Goal: Book appointment/travel/reservation

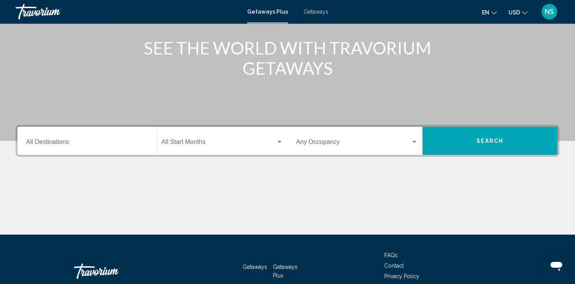
scroll to position [117, 0]
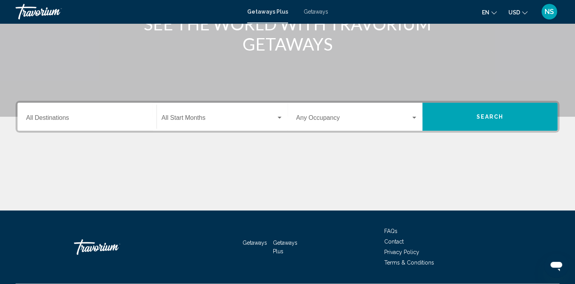
click at [42, 117] on input "Destination All Destinations" at bounding box center [87, 119] width 122 height 7
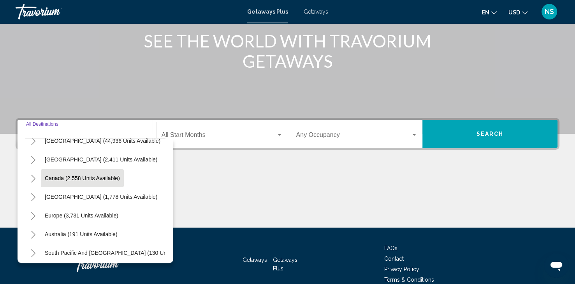
scroll to position [78, 0]
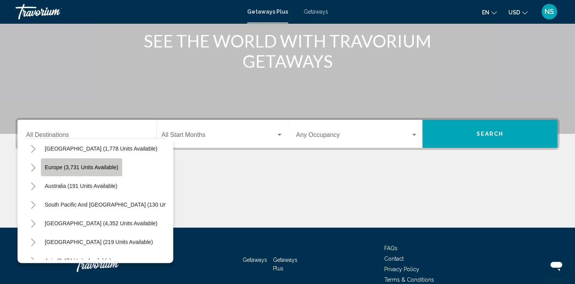
click at [90, 166] on span "Europe (3,731 units available)" at bounding box center [82, 167] width 74 height 6
type input "**********"
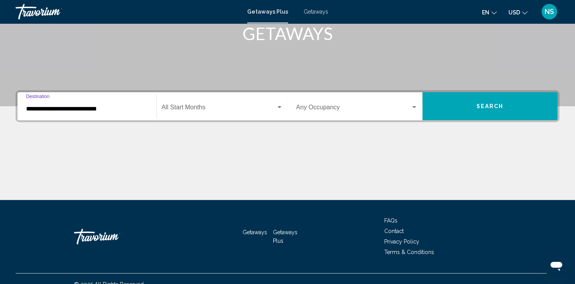
scroll to position [138, 0]
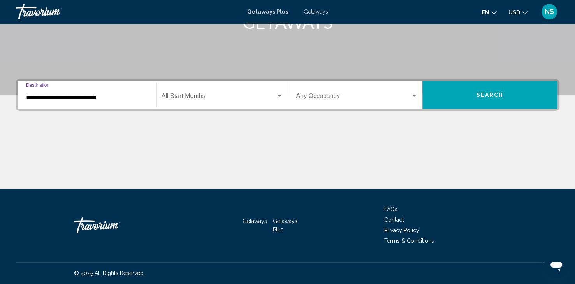
click at [189, 95] on span "Search widget" at bounding box center [218, 97] width 114 height 7
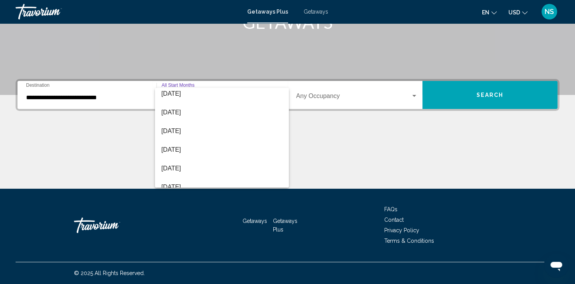
scroll to position [151, 0]
click at [174, 170] on span "[DATE]" at bounding box center [221, 170] width 121 height 19
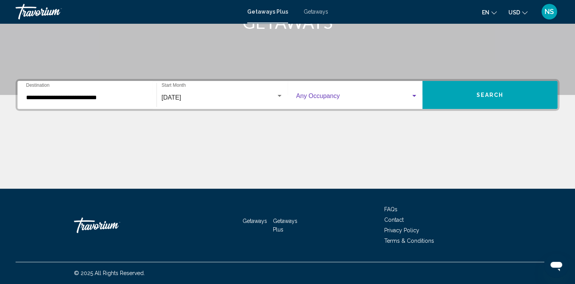
click at [360, 96] on span "Search widget" at bounding box center [353, 97] width 115 height 7
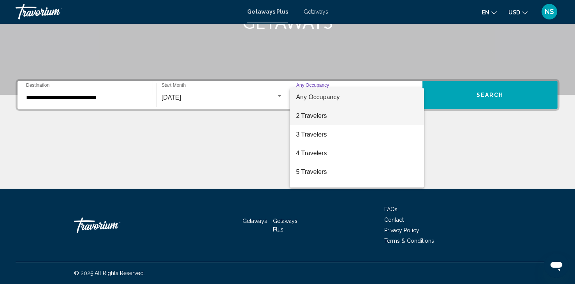
click at [342, 116] on span "2 Travelers" at bounding box center [357, 116] width 122 height 19
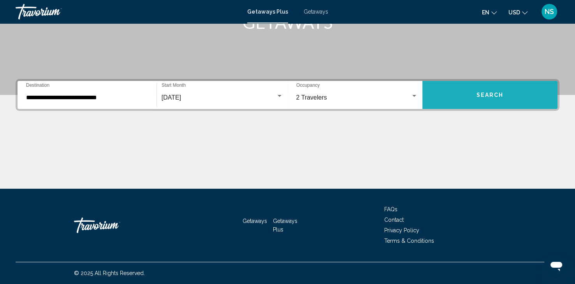
click at [512, 93] on button "Search" at bounding box center [489, 95] width 135 height 28
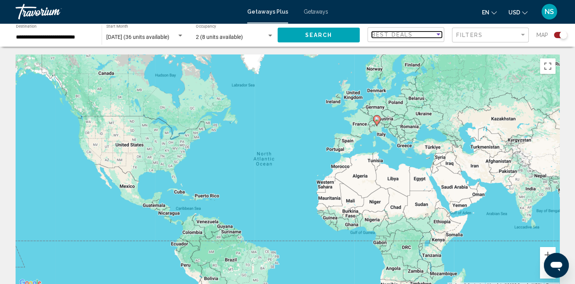
click at [435, 35] on div "Sort by" at bounding box center [438, 35] width 7 height 6
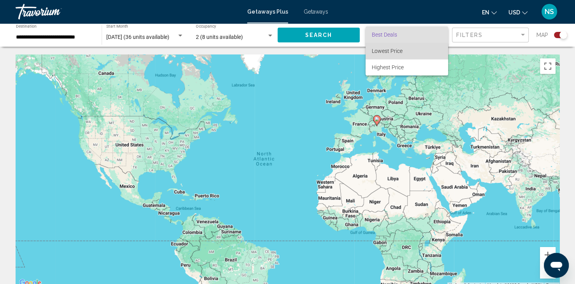
click at [401, 53] on span "Lowest Price" at bounding box center [386, 51] width 31 height 6
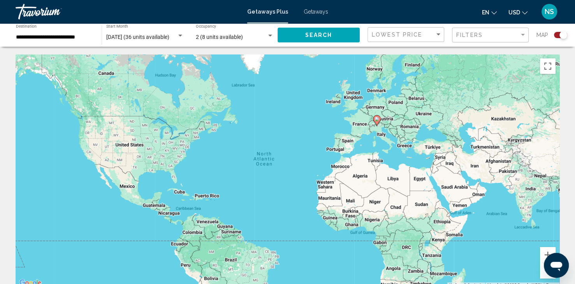
click at [479, 30] on div "Filters" at bounding box center [491, 35] width 70 height 14
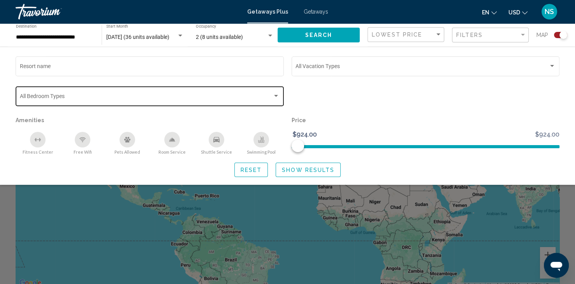
click at [246, 93] on div "Bedroom Types All Bedroom Types" at bounding box center [150, 95] width 260 height 21
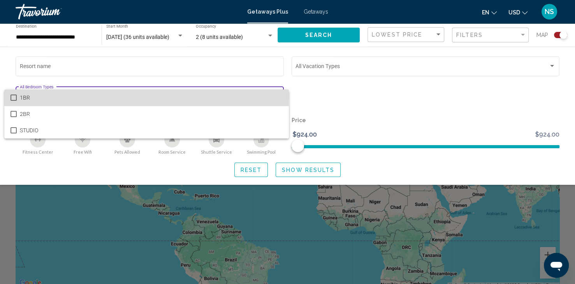
click at [9, 96] on mat-option "1BR" at bounding box center [146, 97] width 284 height 16
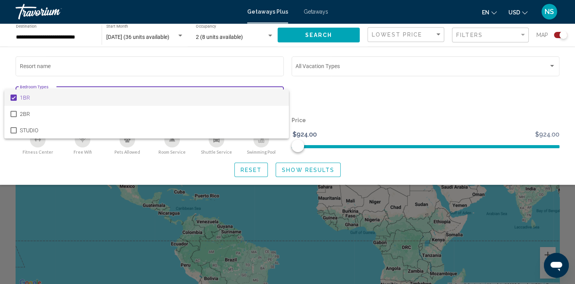
click at [382, 91] on div at bounding box center [287, 142] width 575 height 284
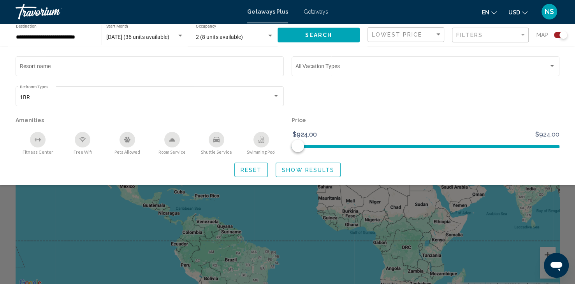
click at [82, 141] on icon "Free Wifi" at bounding box center [82, 140] width 6 height 6
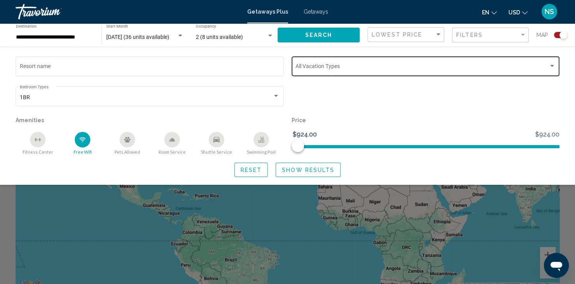
click at [317, 67] on span "Search widget" at bounding box center [421, 68] width 253 height 6
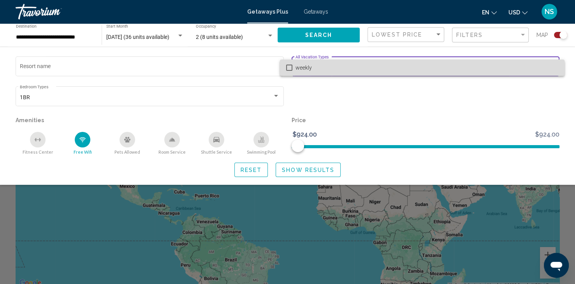
click at [289, 70] on mat-pseudo-checkbox at bounding box center [289, 68] width 6 height 6
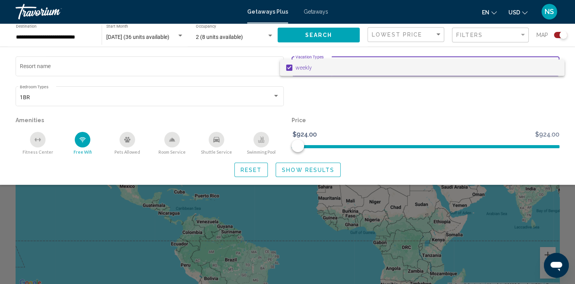
click at [412, 103] on div at bounding box center [287, 142] width 575 height 284
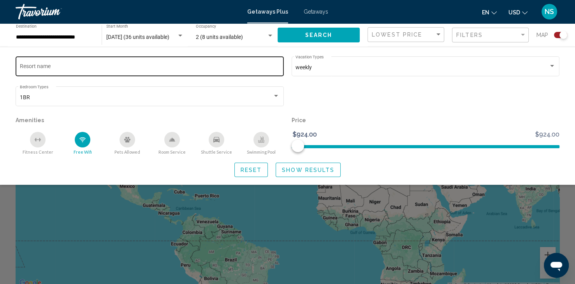
click at [56, 67] on input "Resort name" at bounding box center [150, 68] width 260 height 6
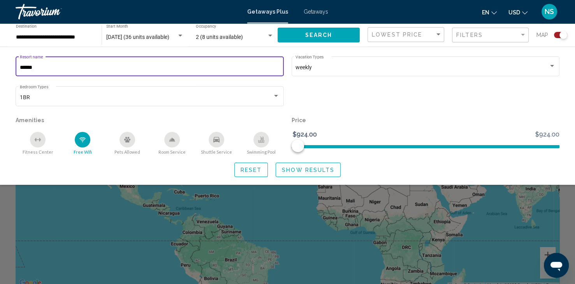
click at [27, 67] on input "******" at bounding box center [150, 68] width 260 height 6
click at [225, 70] on input "*******" at bounding box center [150, 68] width 260 height 6
type input "*"
click at [60, 33] on div "**********" at bounding box center [55, 35] width 78 height 21
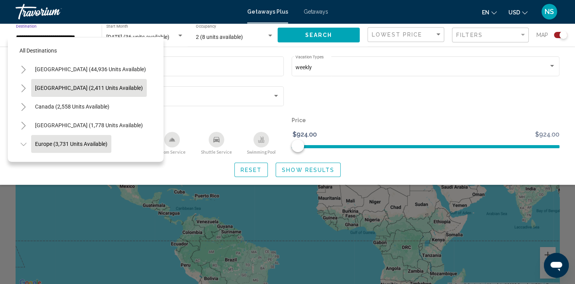
scroll to position [49, 0]
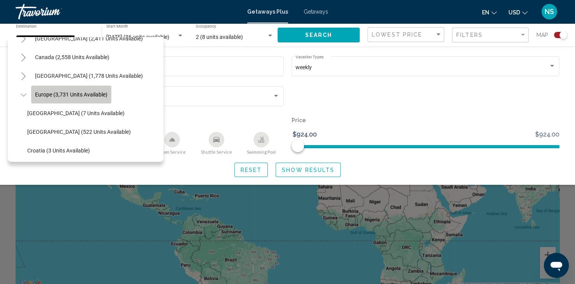
click at [67, 94] on span "Europe (3,731 units available)" at bounding box center [71, 94] width 72 height 6
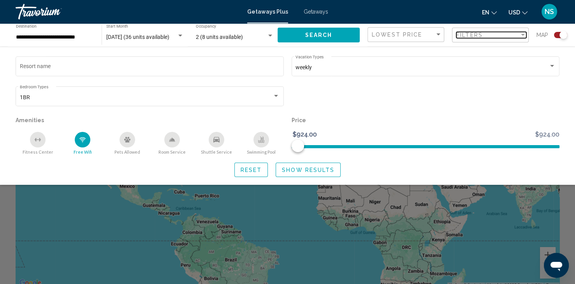
click at [476, 36] on span "Filters" at bounding box center [469, 35] width 26 height 6
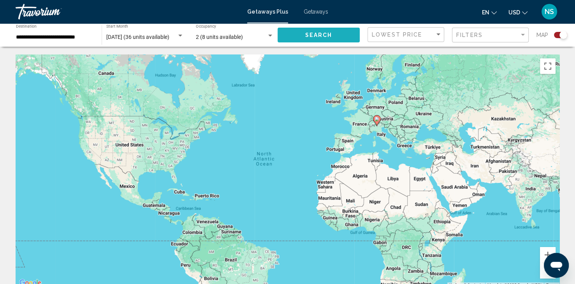
click at [310, 33] on span "Search" at bounding box center [318, 35] width 27 height 6
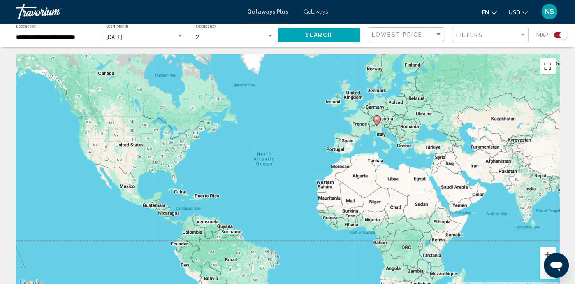
click at [548, 67] on button "Toggle fullscreen view" at bounding box center [548, 66] width 16 height 16
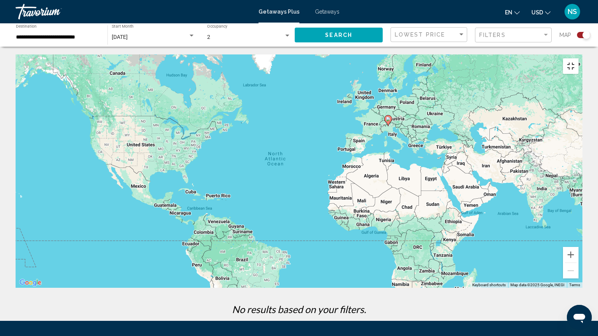
click at [578, 58] on button "Toggle fullscreen view" at bounding box center [570, 66] width 16 height 16
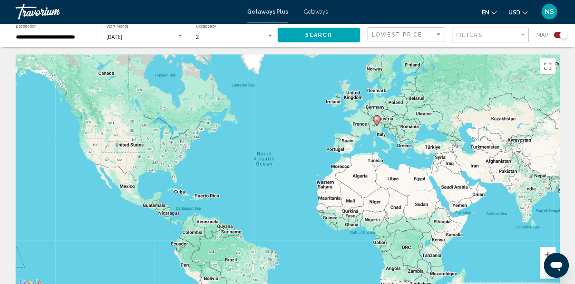
click at [122, 36] on span "[DATE]" at bounding box center [114, 37] width 16 height 6
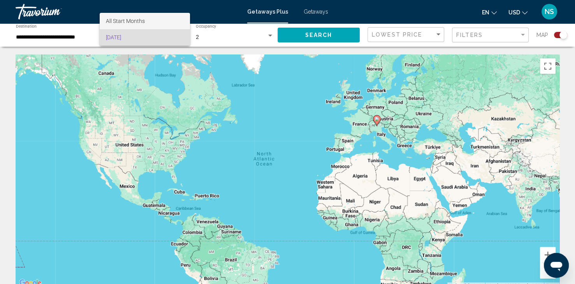
click at [129, 20] on span "All Start Months" at bounding box center [125, 21] width 39 height 6
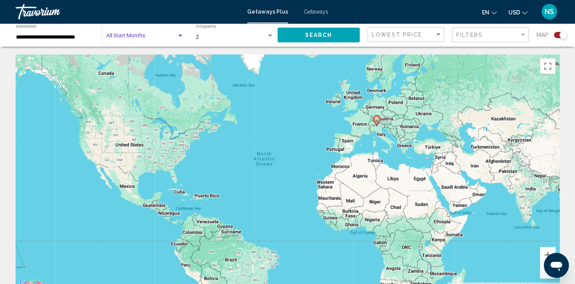
click at [133, 37] on span "Search widget" at bounding box center [141, 37] width 70 height 6
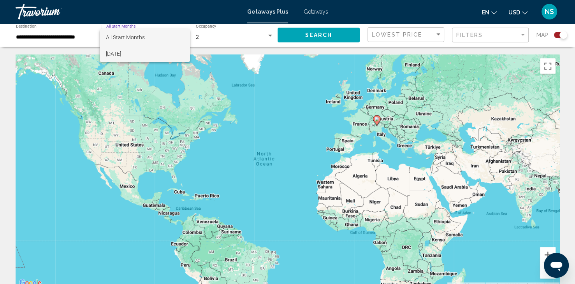
click at [131, 57] on span "[DATE]" at bounding box center [144, 54] width 77 height 16
click at [179, 35] on div "Search widget" at bounding box center [180, 36] width 4 height 2
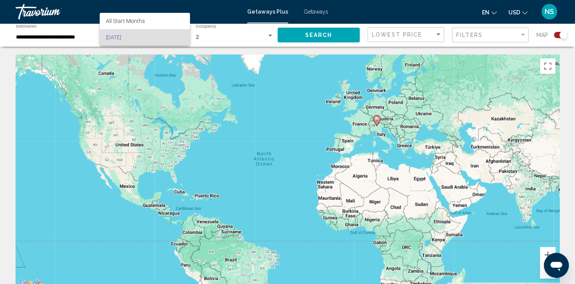
click at [72, 35] on div at bounding box center [287, 142] width 575 height 284
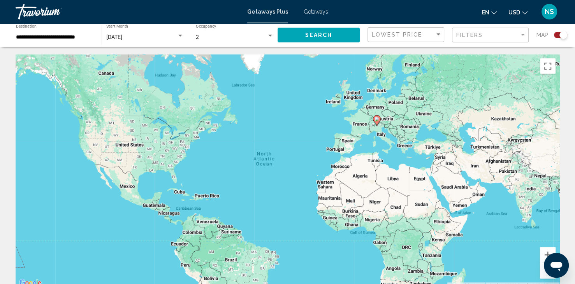
click at [268, 33] on div "Search widget" at bounding box center [269, 36] width 7 height 6
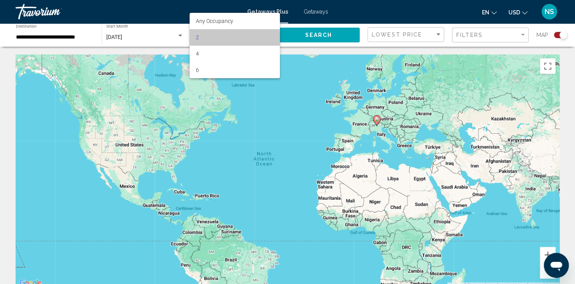
click at [227, 37] on span "2" at bounding box center [235, 37] width 78 height 16
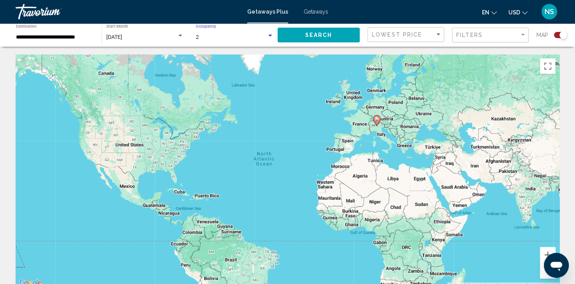
click at [271, 36] on div "Search widget" at bounding box center [270, 36] width 4 height 2
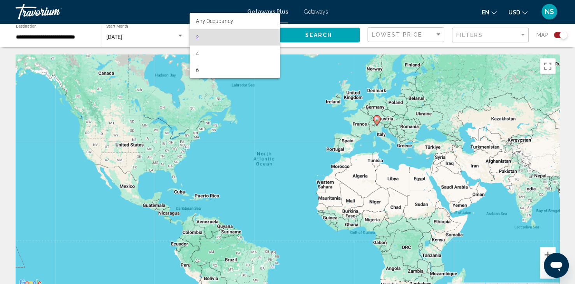
click at [311, 35] on div at bounding box center [287, 142] width 575 height 284
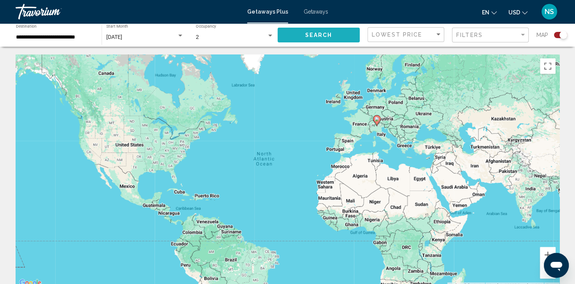
click at [311, 35] on span "Search" at bounding box center [318, 35] width 27 height 6
click at [494, 14] on button "en English Español Français Italiano Português русский" at bounding box center [489, 12] width 15 height 11
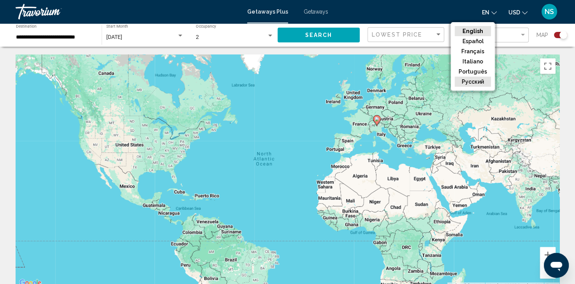
click at [481, 81] on button "русский" at bounding box center [472, 82] width 36 height 10
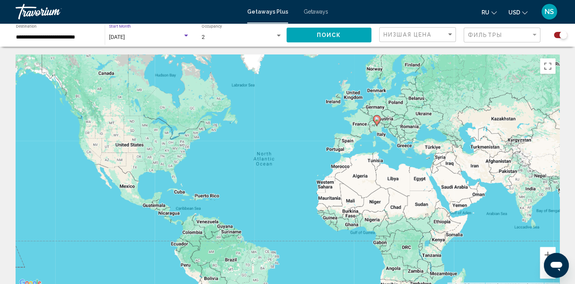
click at [124, 38] on span "[DATE]" at bounding box center [117, 37] width 16 height 6
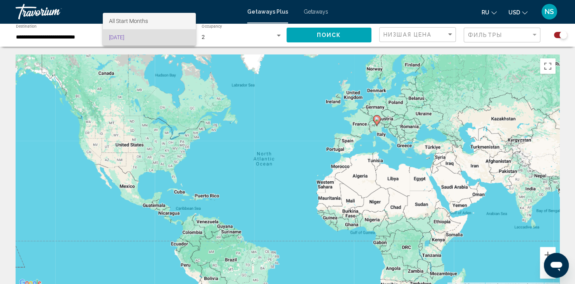
click at [133, 21] on span "All Start Months" at bounding box center [128, 21] width 39 height 6
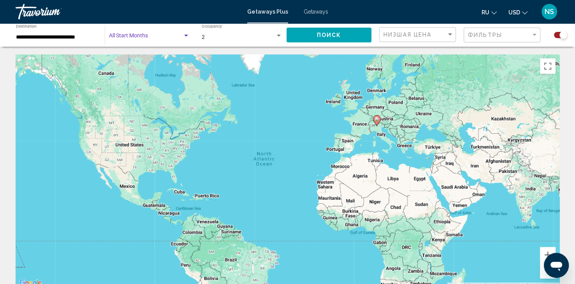
click at [133, 38] on span "Search widget" at bounding box center [146, 37] width 74 height 6
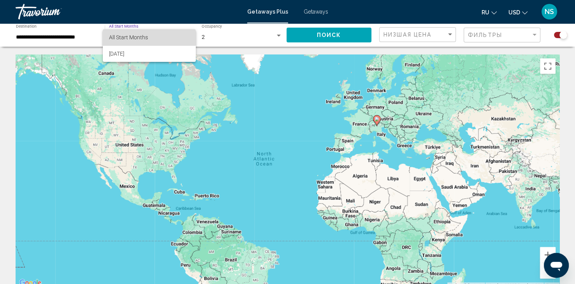
click at [134, 38] on span "All Start Months" at bounding box center [128, 37] width 39 height 6
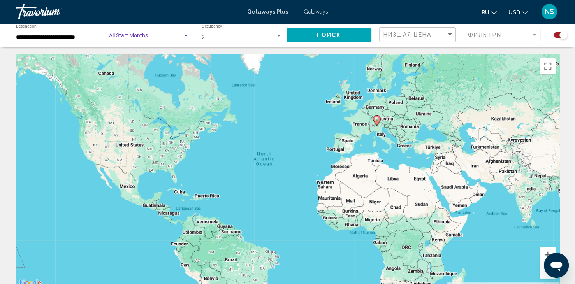
click at [185, 37] on div "Search widget" at bounding box center [185, 36] width 7 height 6
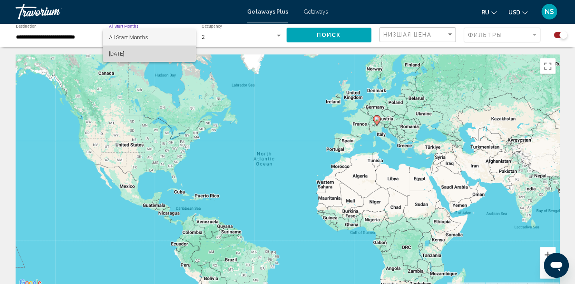
click at [115, 53] on span "[DATE]" at bounding box center [149, 54] width 81 height 16
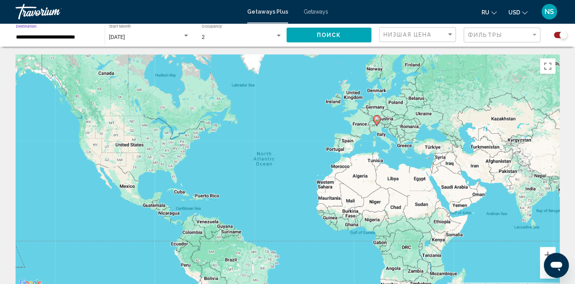
click at [76, 39] on input "**********" at bounding box center [56, 37] width 81 height 6
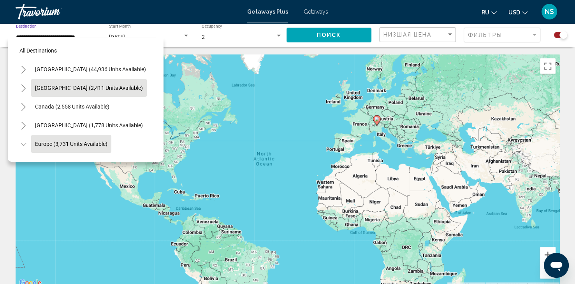
scroll to position [49, 0]
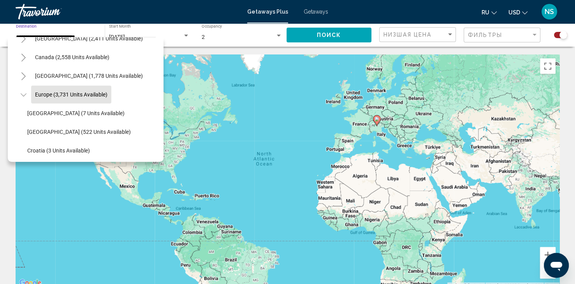
click at [73, 89] on button "Europe (3,731 units available)" at bounding box center [71, 95] width 80 height 18
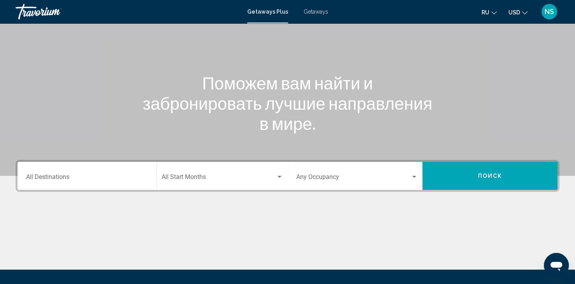
scroll to position [78, 0]
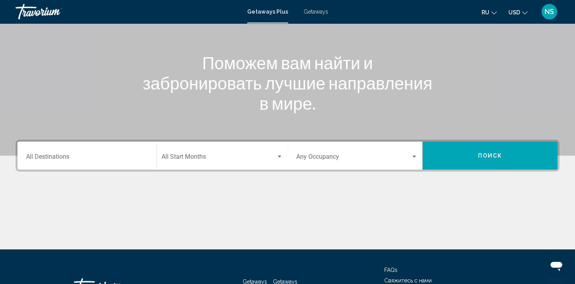
click at [202, 156] on span "Search widget" at bounding box center [218, 158] width 114 height 7
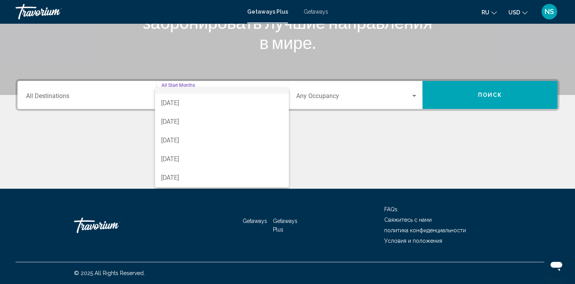
scroll to position [156, 0]
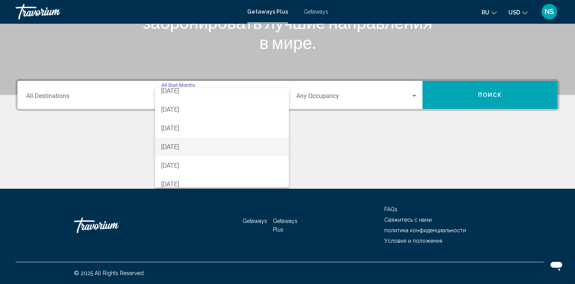
click at [189, 147] on span "[DATE]" at bounding box center [221, 147] width 121 height 19
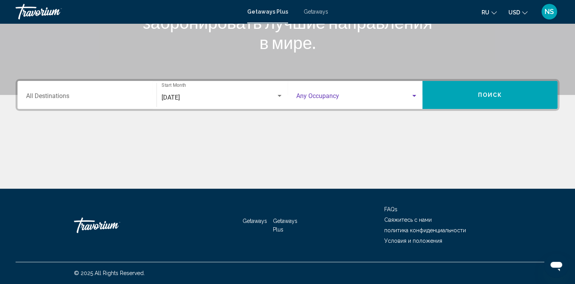
click at [328, 96] on span "Search widget" at bounding box center [353, 97] width 115 height 7
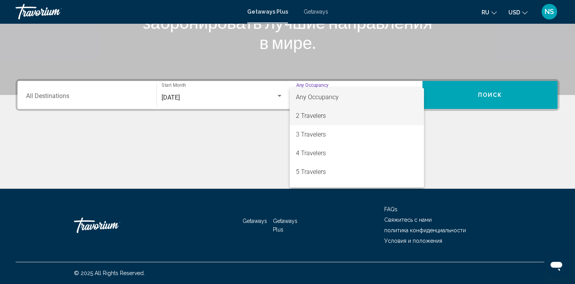
click at [328, 116] on span "2 Travelers" at bounding box center [357, 116] width 122 height 19
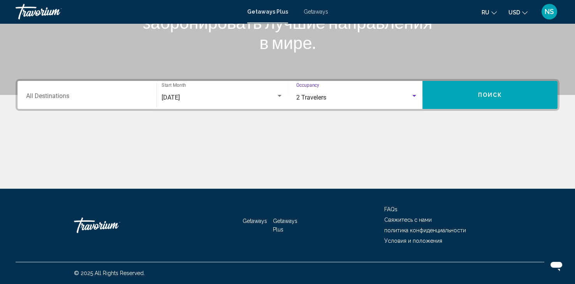
click at [37, 98] on input "Destination All Destinations" at bounding box center [87, 97] width 122 height 7
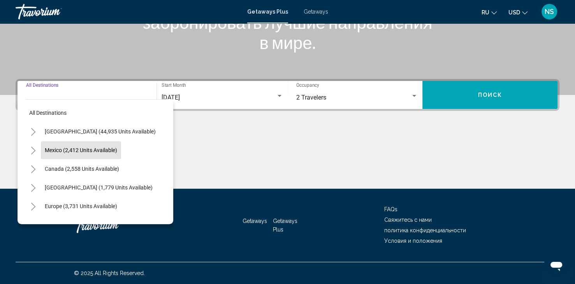
scroll to position [78, 0]
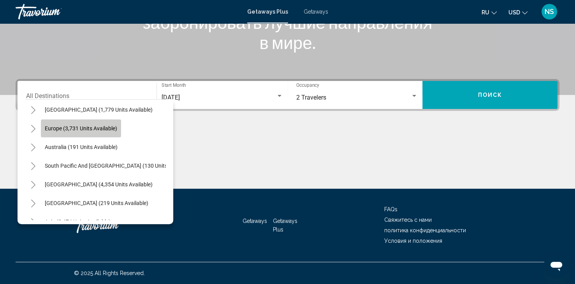
click at [67, 129] on span "Europe (3,731 units available)" at bounding box center [81, 128] width 72 height 6
type input "**********"
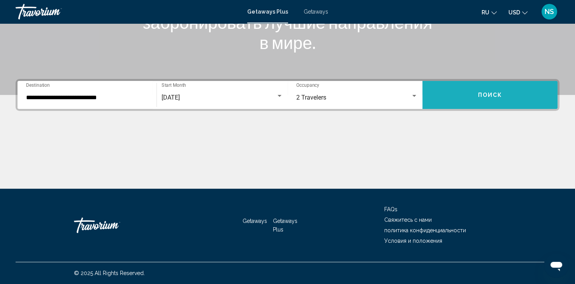
click at [492, 89] on button "Поиск" at bounding box center [489, 95] width 135 height 28
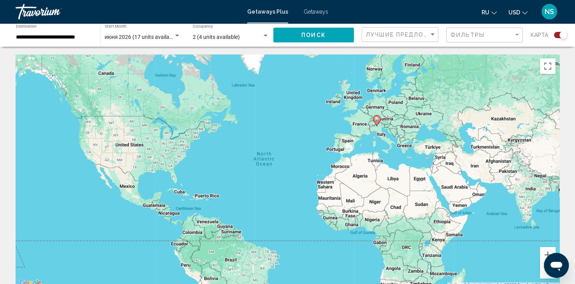
click at [374, 119] on icon "Main content" at bounding box center [376, 121] width 7 height 10
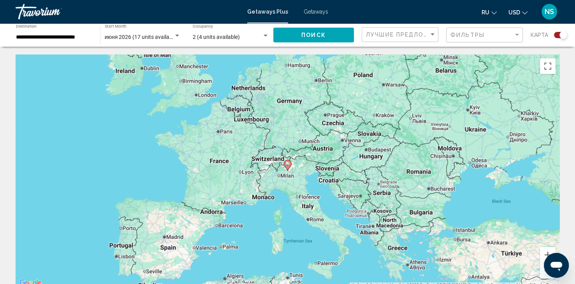
click at [258, 202] on div "To navigate, press the arrow keys. To activate drag with keyboard, press Alt + …" at bounding box center [287, 170] width 543 height 233
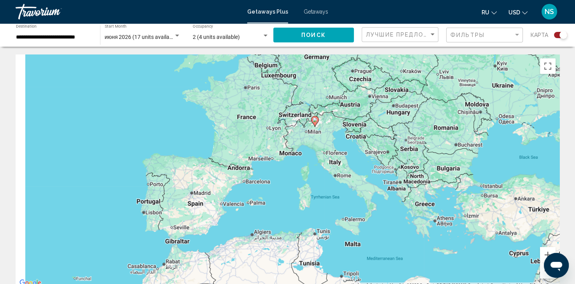
drag, startPoint x: 288, startPoint y: 164, endPoint x: 317, endPoint y: 116, distance: 55.9
click at [317, 117] on image "Main content" at bounding box center [314, 119] width 5 height 5
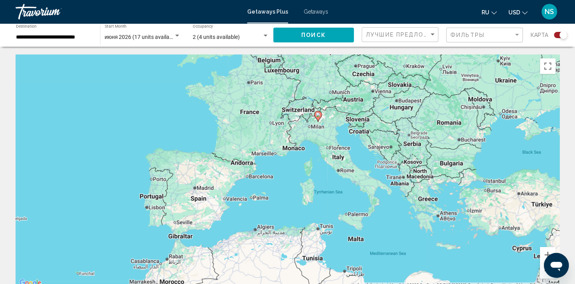
click at [296, 148] on div "To activate drag with keyboard, press Alt + Enter. Once in keyboard drag state,…" at bounding box center [287, 170] width 543 height 233
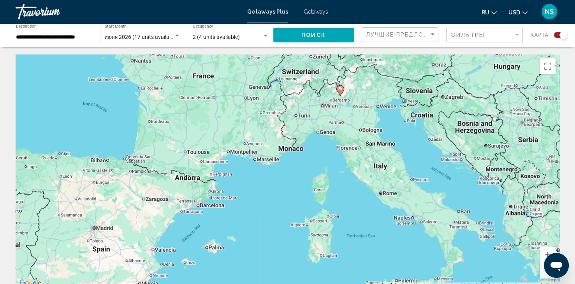
click at [294, 147] on div "To activate drag with keyboard, press Alt + Enter. Once in keyboard drag state,…" at bounding box center [287, 170] width 543 height 233
click at [338, 88] on image "Main content" at bounding box center [340, 89] width 5 height 5
type input "**********"
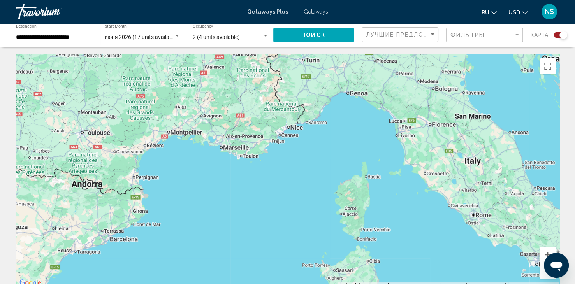
click at [294, 131] on div "To navigate, press the arrow keys. To activate drag with keyboard, press Alt + …" at bounding box center [287, 170] width 543 height 233
click at [296, 129] on div "To navigate, press the arrow keys. To activate drag with keyboard, press Alt + …" at bounding box center [287, 170] width 543 height 233
click at [296, 128] on div "To navigate, press the arrow keys. To activate drag with keyboard, press Alt + …" at bounding box center [287, 170] width 543 height 233
click at [290, 130] on div "To navigate, press the arrow keys. To activate drag with keyboard, press Alt + …" at bounding box center [287, 170] width 543 height 233
click at [316, 30] on button "Поиск" at bounding box center [313, 35] width 81 height 14
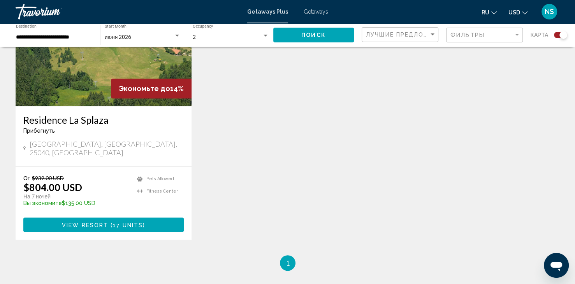
scroll to position [430, 0]
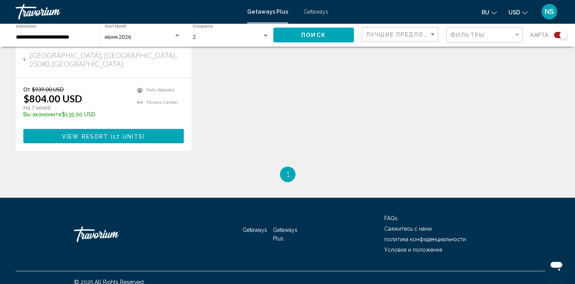
click at [70, 133] on span "View Resort" at bounding box center [85, 136] width 46 height 6
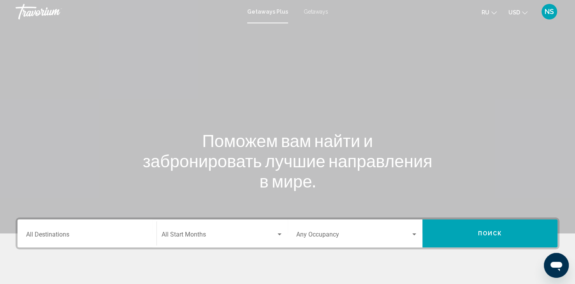
click at [314, 9] on span "Getaways" at bounding box center [315, 12] width 25 height 6
click at [271, 13] on span "Getaways Plus" at bounding box center [265, 12] width 37 height 6
click at [308, 14] on span "Getaways" at bounding box center [315, 12] width 25 height 6
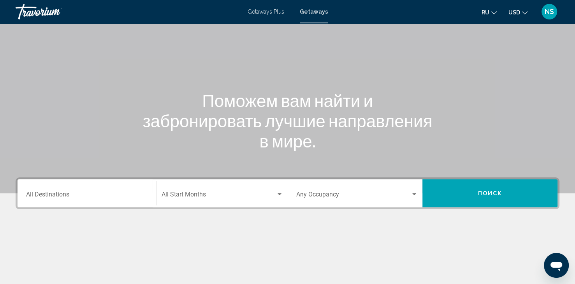
scroll to position [117, 0]
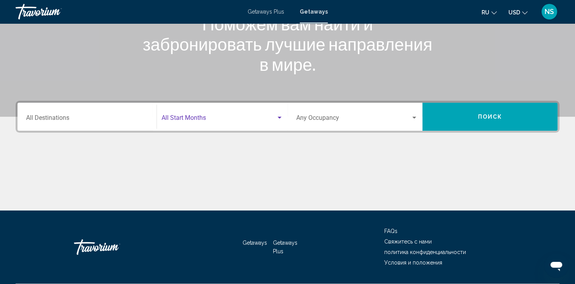
click at [278, 119] on div "Search widget" at bounding box center [279, 118] width 7 height 6
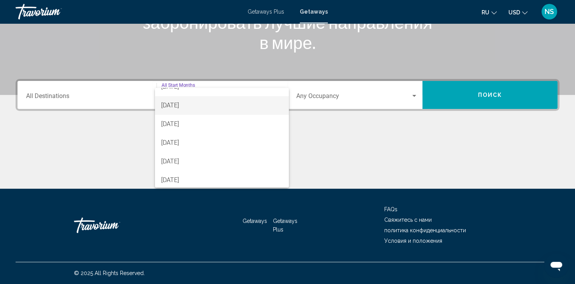
scroll to position [162, 0]
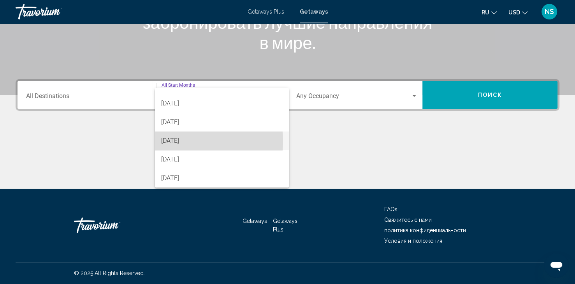
click at [182, 141] on span "[DATE]" at bounding box center [221, 140] width 121 height 19
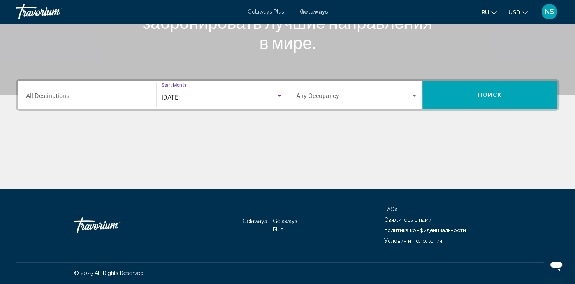
click at [411, 93] on div "Search widget" at bounding box center [413, 96] width 7 height 6
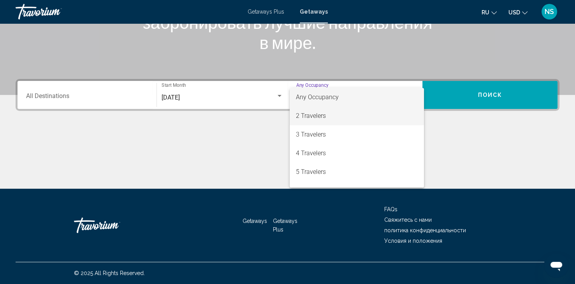
click at [303, 117] on span "2 Travelers" at bounding box center [357, 116] width 122 height 19
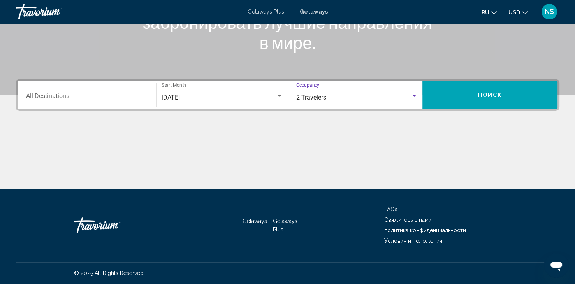
click at [60, 95] on input "Destination All Destinations" at bounding box center [87, 97] width 122 height 7
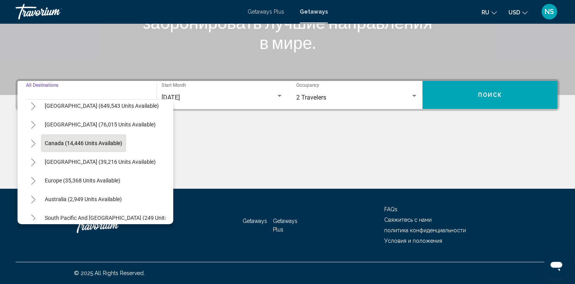
scroll to position [78, 0]
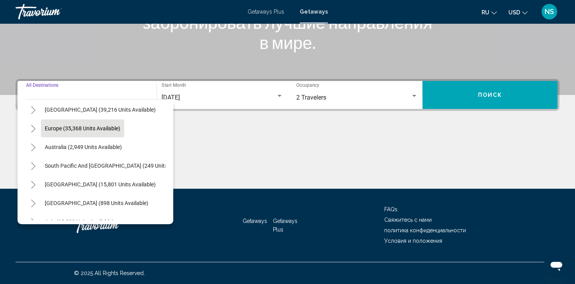
click at [75, 130] on span "Europe (35,368 units available)" at bounding box center [82, 128] width 75 height 6
type input "**********"
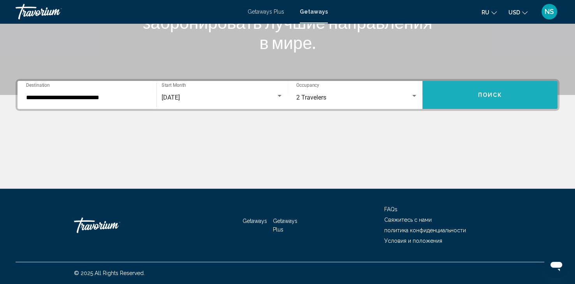
click at [478, 94] on span "Поиск" at bounding box center [489, 95] width 25 height 6
